Goal: Transaction & Acquisition: Obtain resource

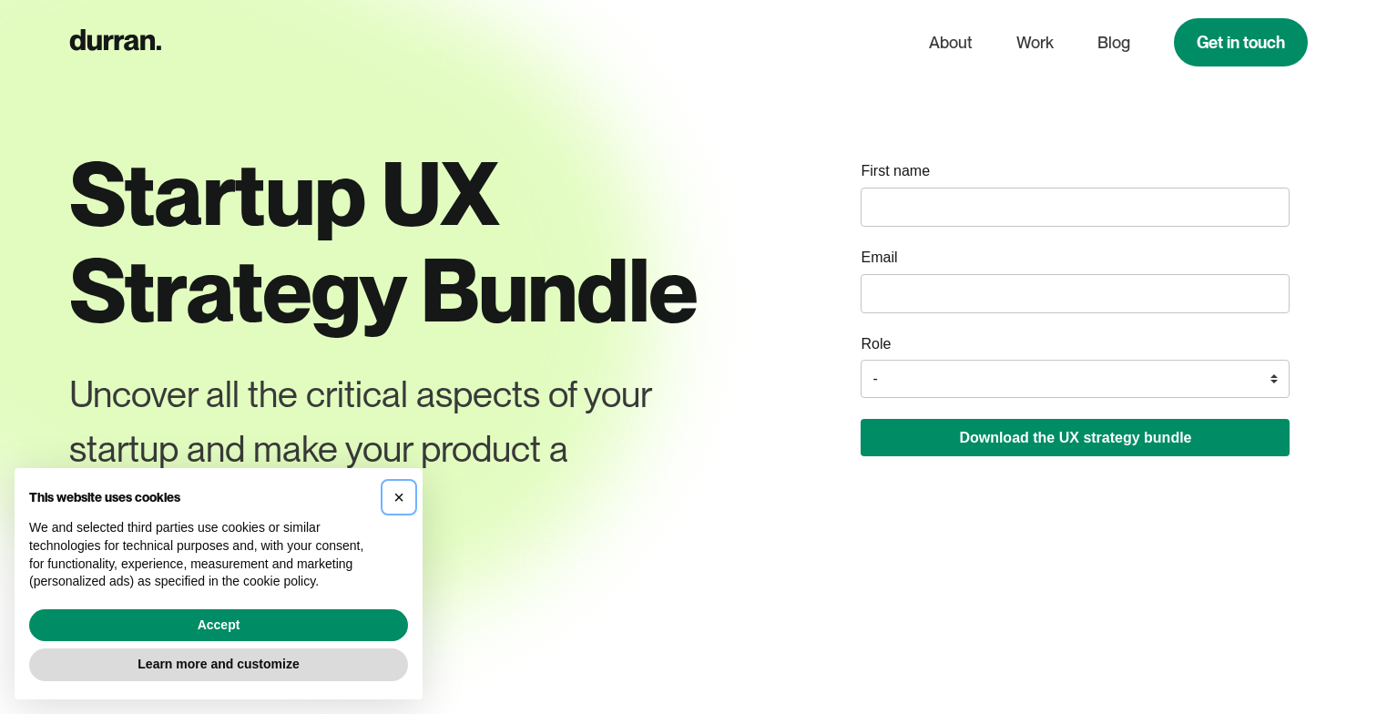
click at [395, 507] on span "×" at bounding box center [398, 497] width 11 height 20
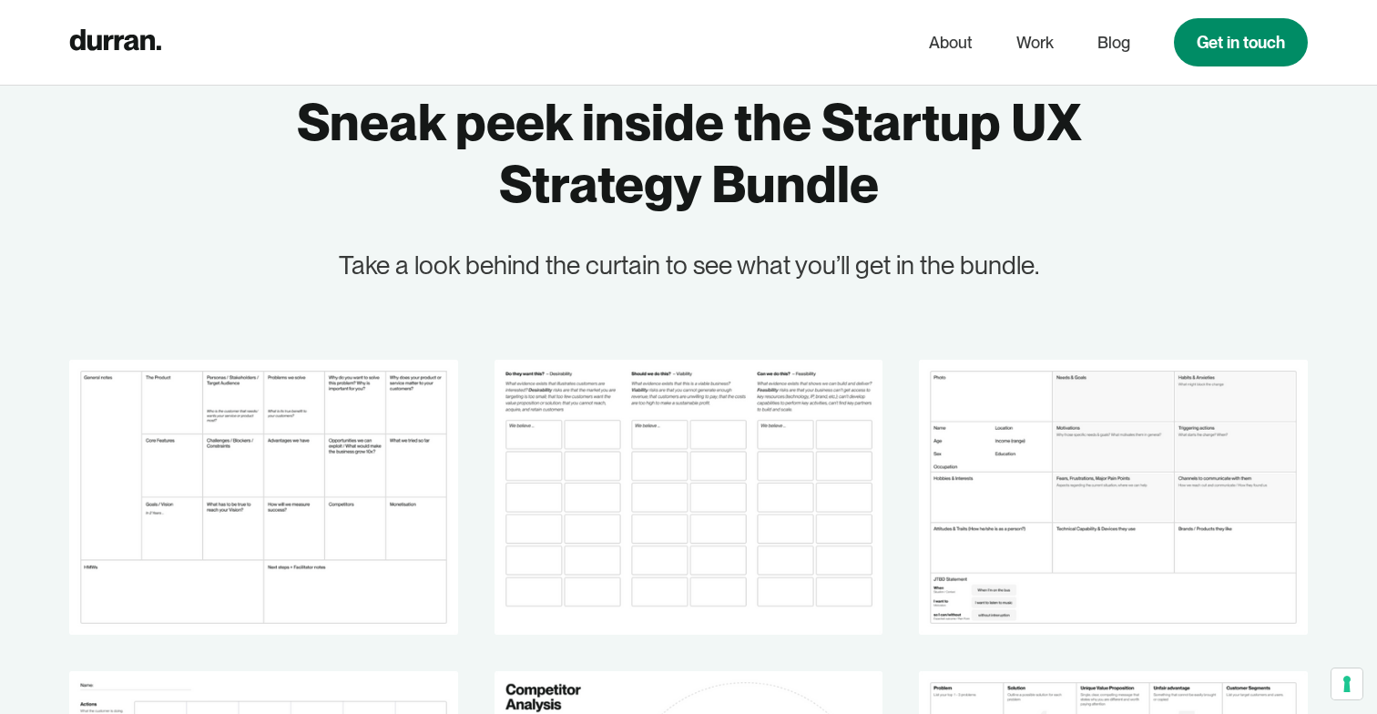
scroll to position [2517, 0]
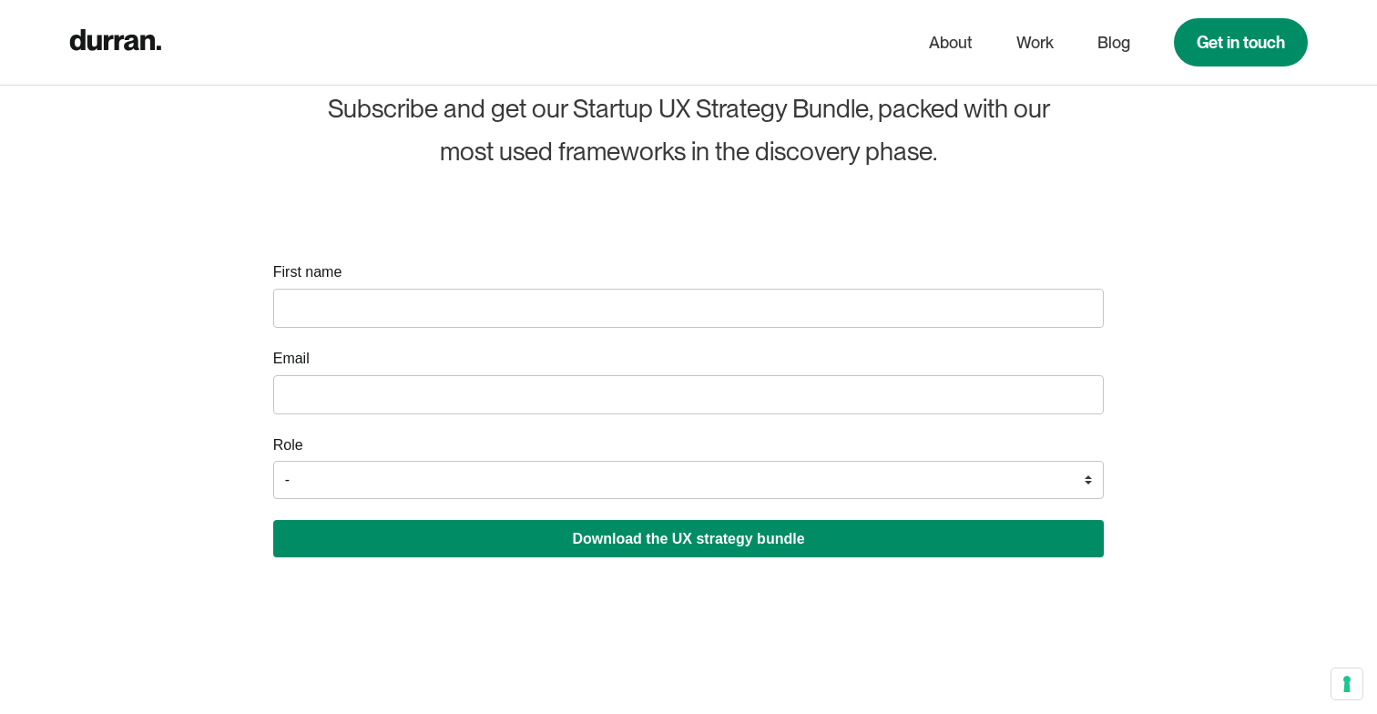
scroll to position [3828, 0]
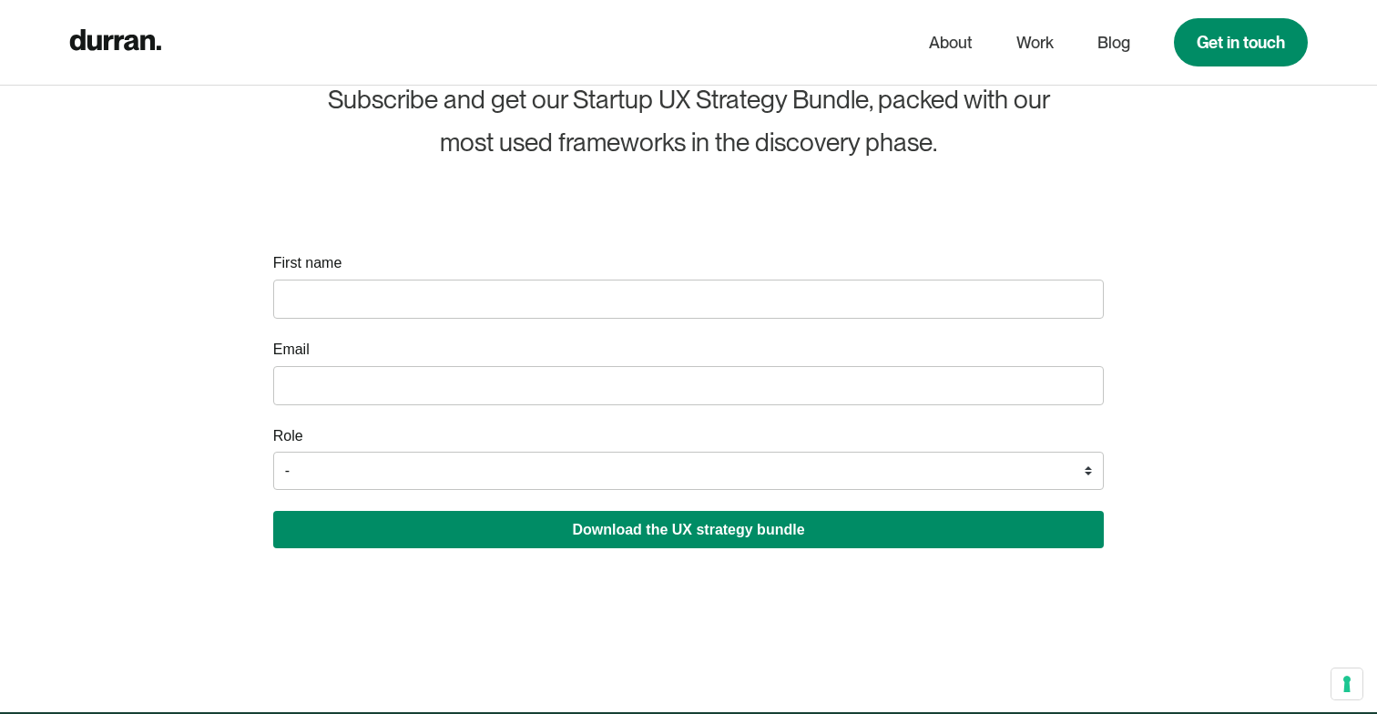
select select "Founder / Co-founder"
type input "[PERSON_NAME]"
type input "[EMAIL_ADDRESS][DOMAIN_NAME]"
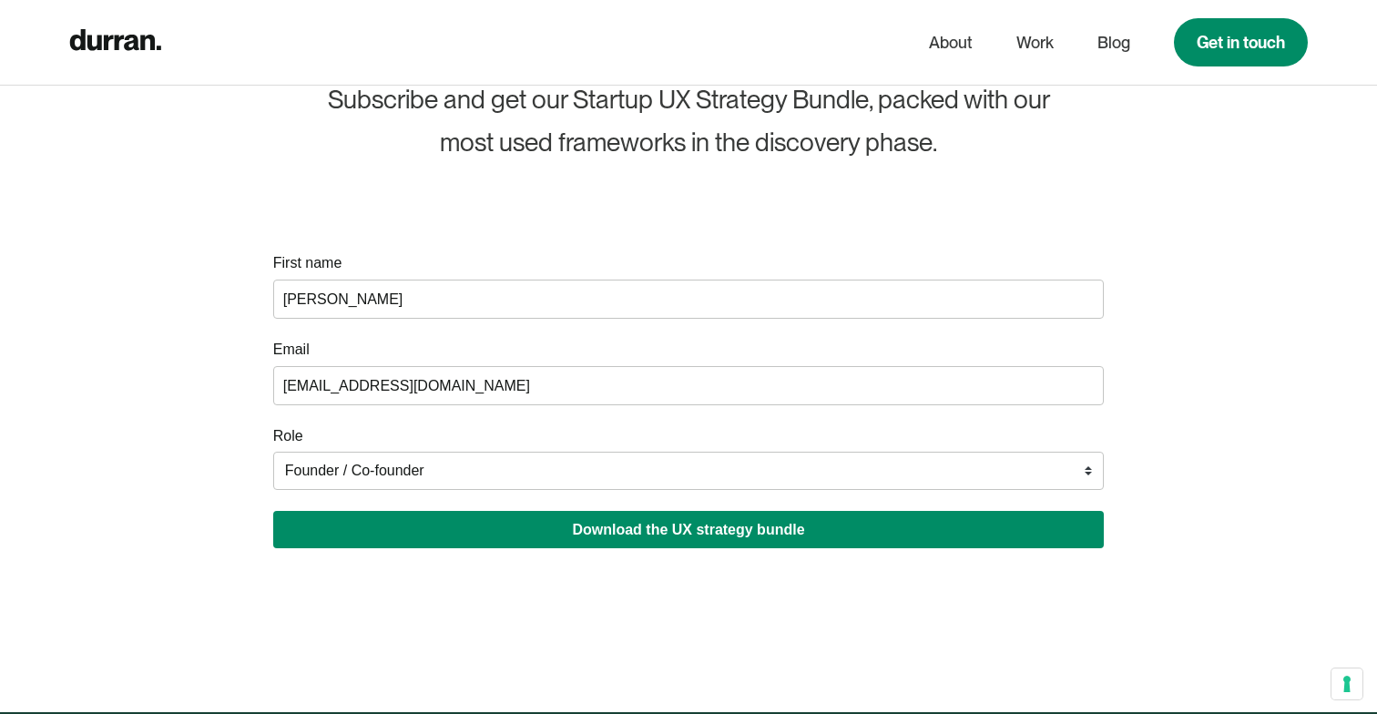
click at [496, 600] on div "Get our FREE Startup UX Strategy Bundle Subscribe and get our Startup UX Strate…" at bounding box center [688, 246] width 1239 height 930
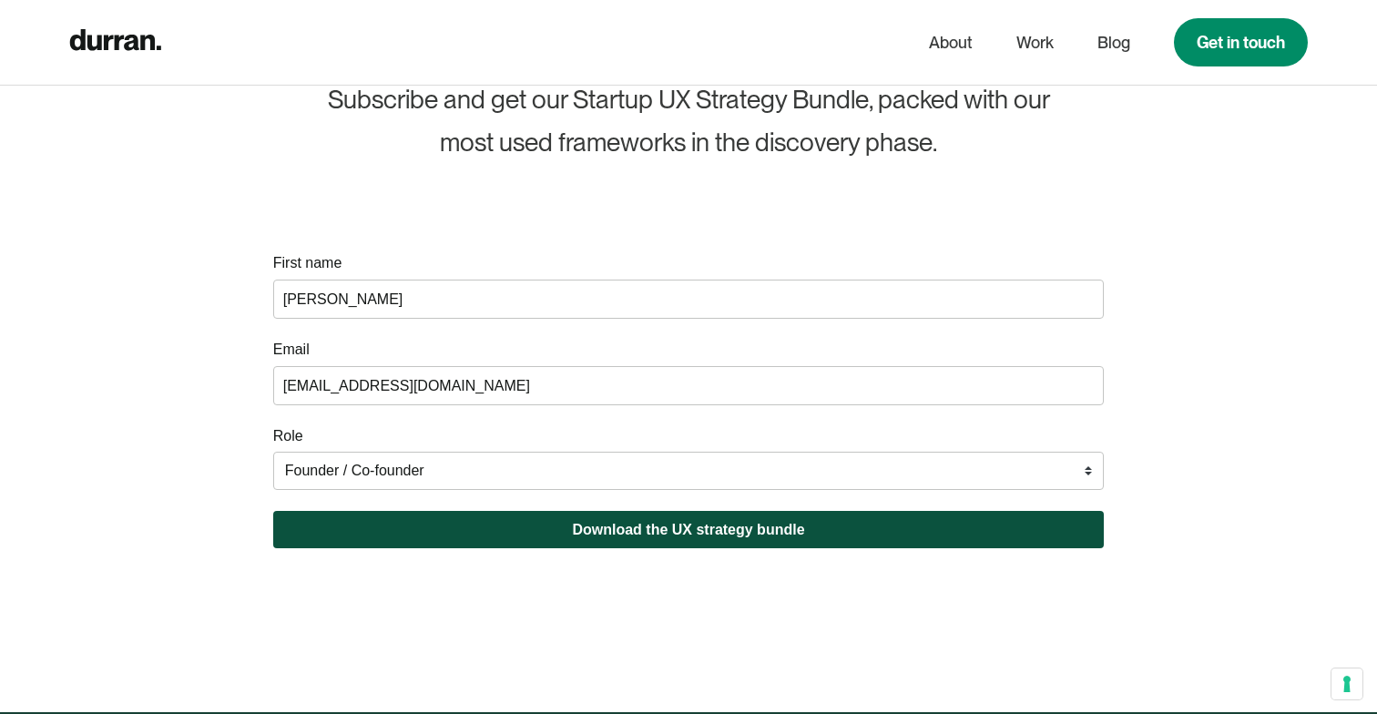
click at [645, 533] on button "Download the UX strategy bundle" at bounding box center [688, 529] width 831 height 37
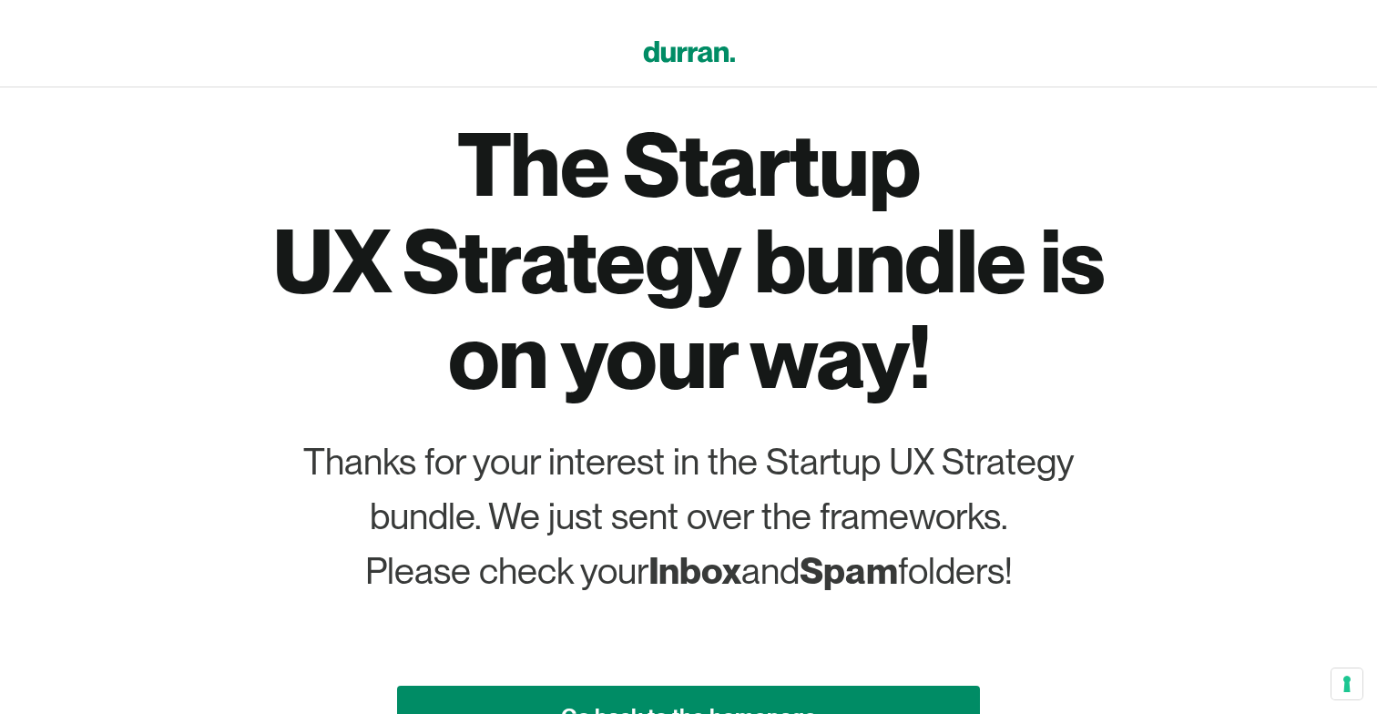
click at [698, 52] on icon at bounding box center [689, 52] width 92 height 22
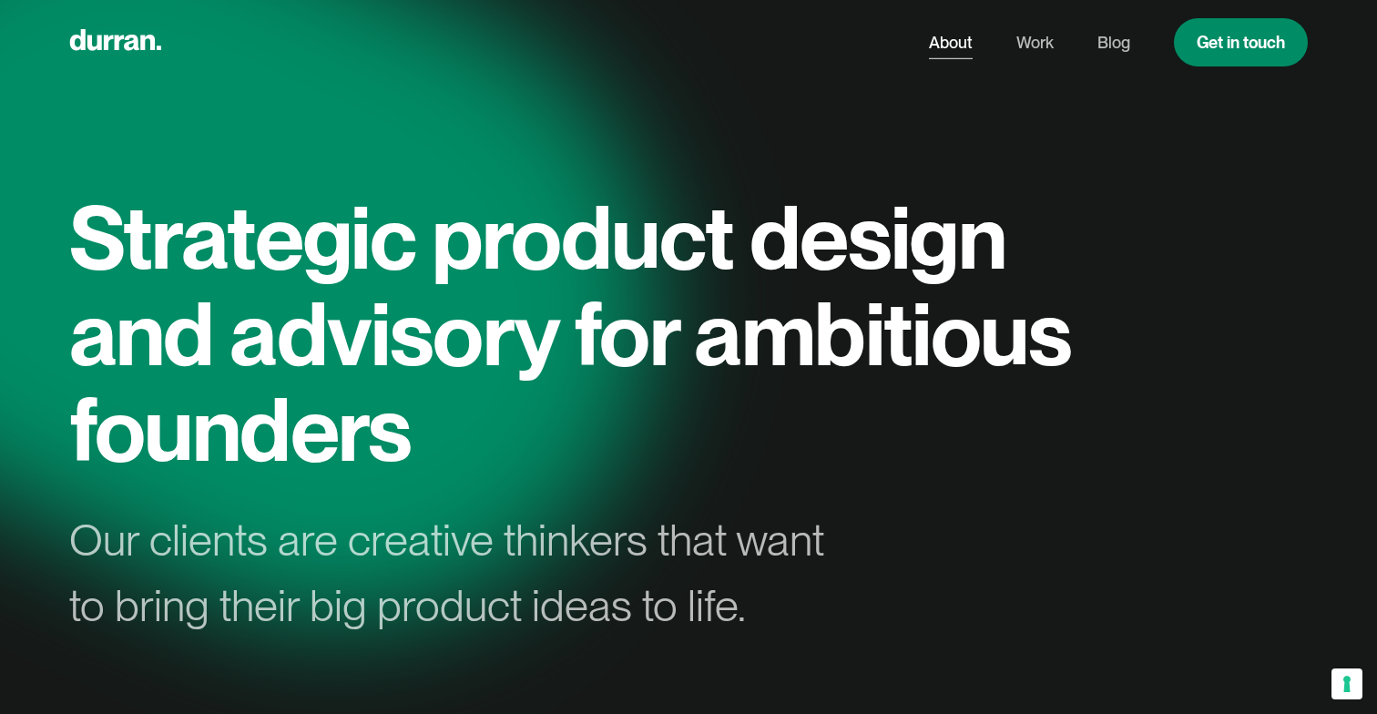
click at [956, 39] on link "About" at bounding box center [951, 42] width 44 height 35
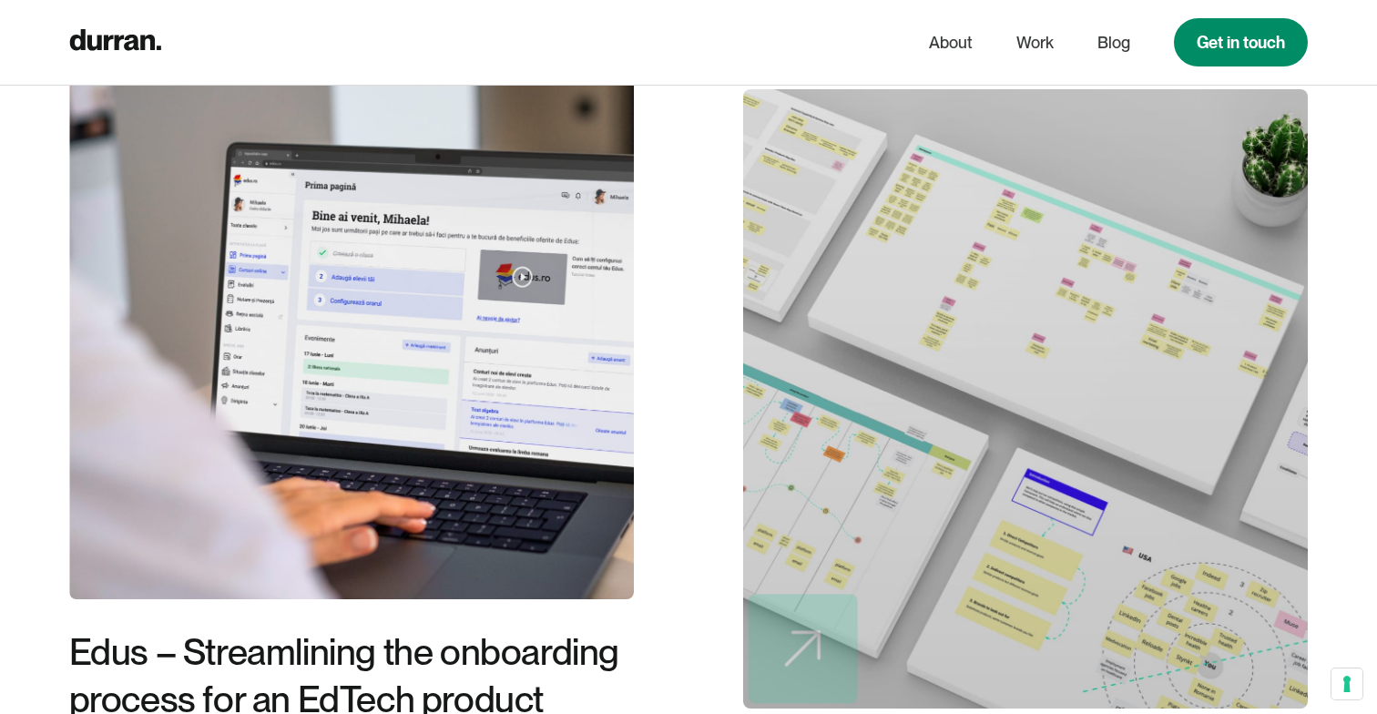
scroll to position [5654, 0]
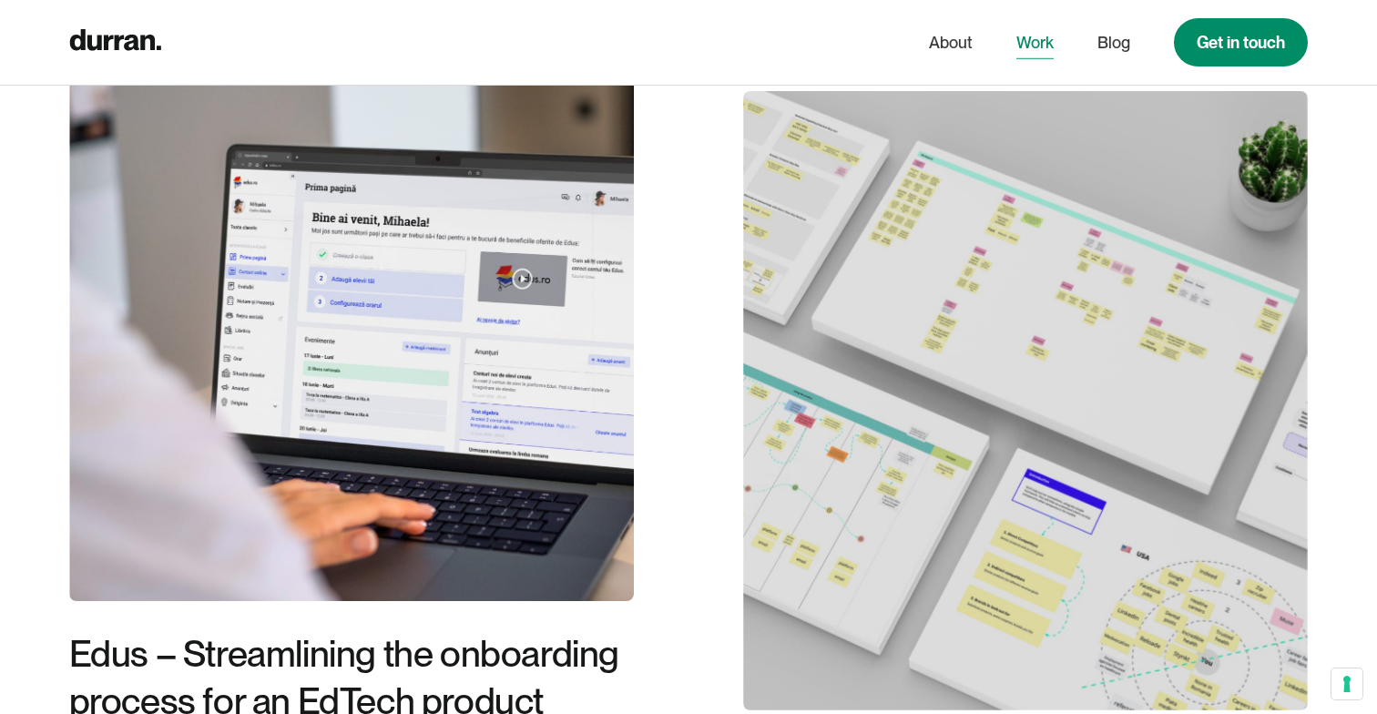
click at [1044, 54] on link "Work" at bounding box center [1034, 42] width 37 height 35
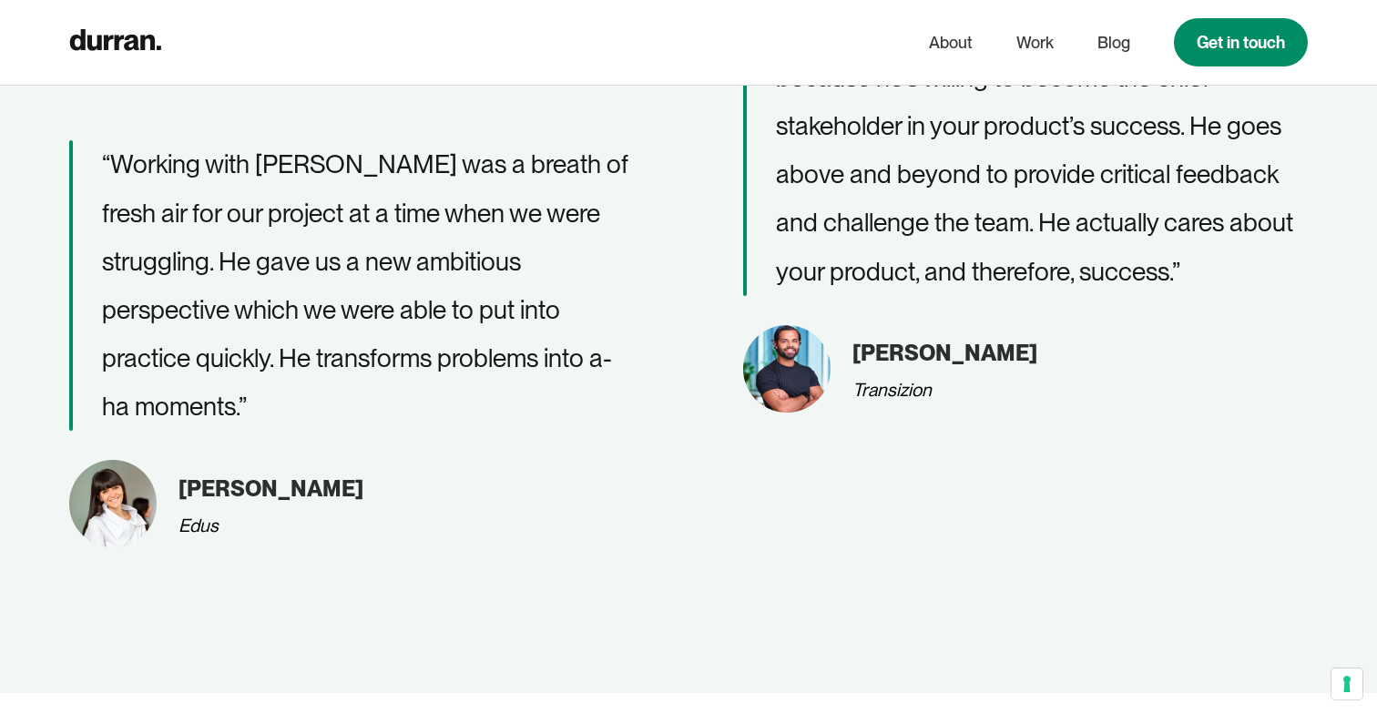
scroll to position [5171, 0]
